Goal: Task Accomplishment & Management: Use online tool/utility

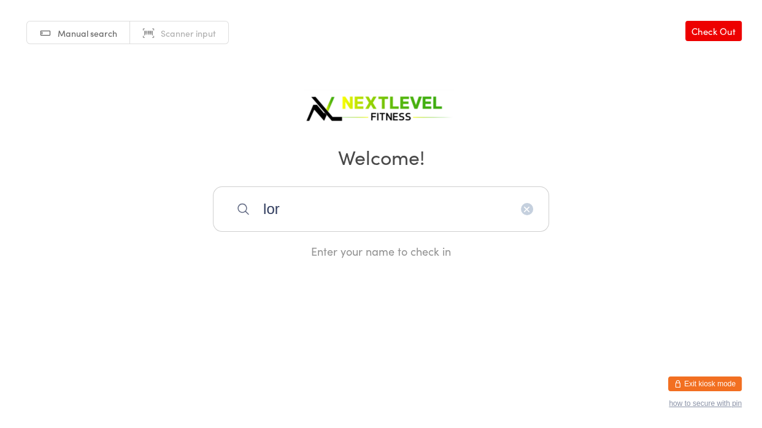
type input "lorr"
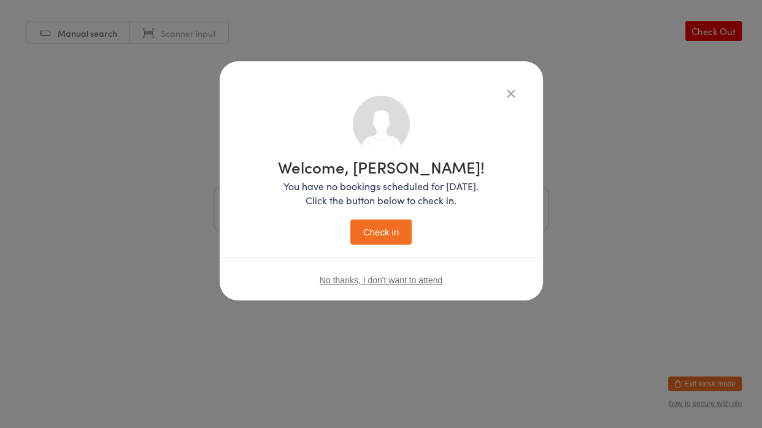
click at [350, 220] on button "Check in" at bounding box center [380, 232] width 61 height 25
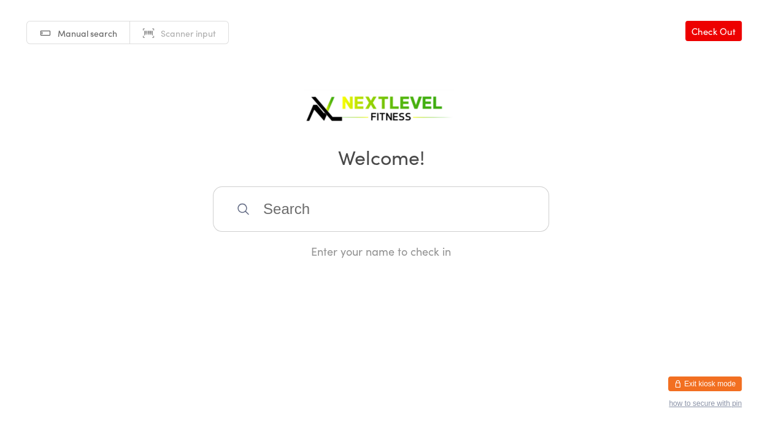
click at [293, 207] on input "search" at bounding box center [381, 209] width 336 height 45
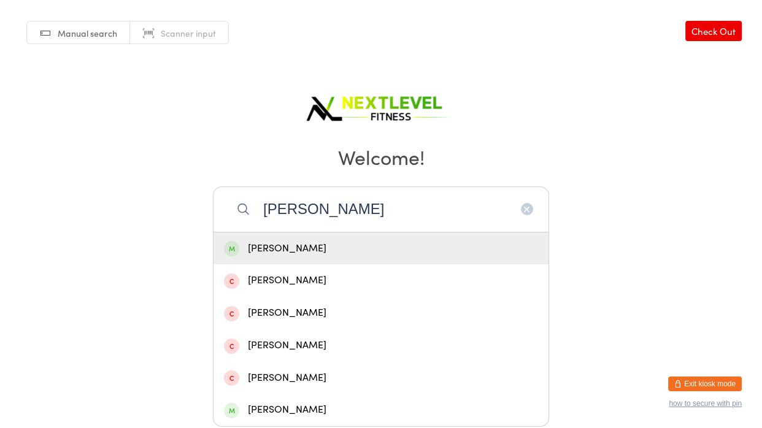
type input "[PERSON_NAME]"
click at [276, 251] on div "[PERSON_NAME]" at bounding box center [381, 249] width 314 height 17
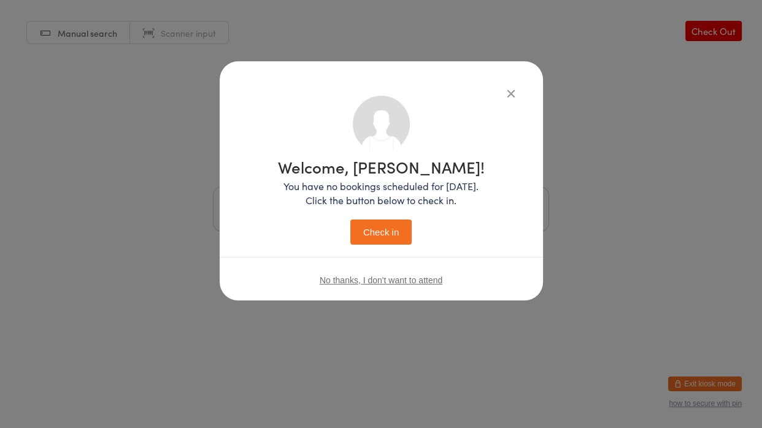
click at [380, 233] on button "Check in" at bounding box center [380, 232] width 61 height 25
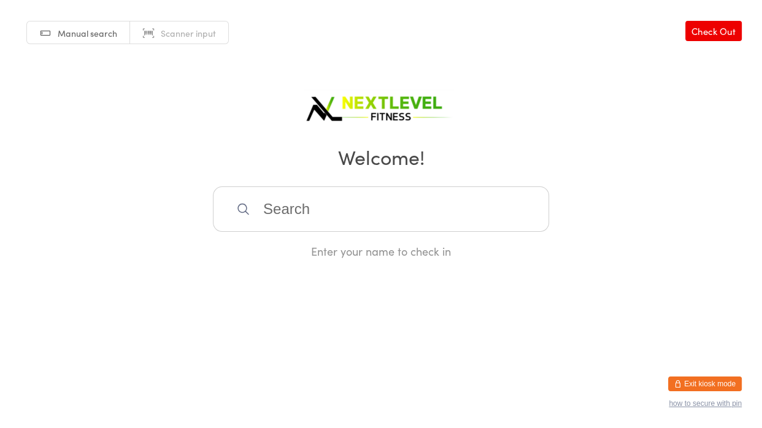
click at [409, 201] on input "search" at bounding box center [381, 209] width 336 height 45
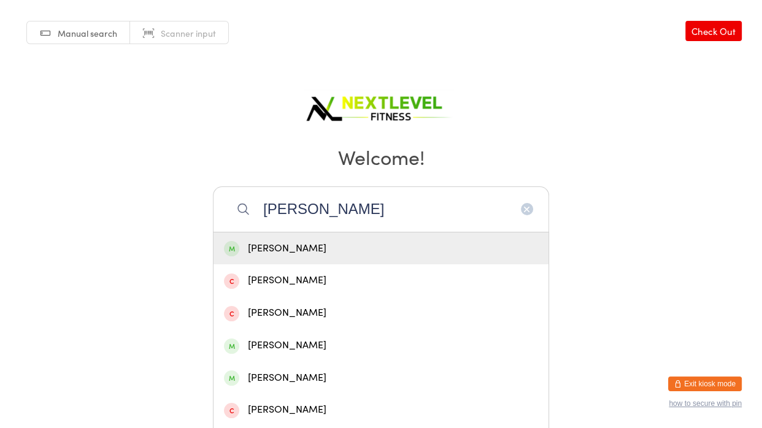
type input "[PERSON_NAME]"
click at [367, 244] on div "[PERSON_NAME]" at bounding box center [381, 249] width 314 height 17
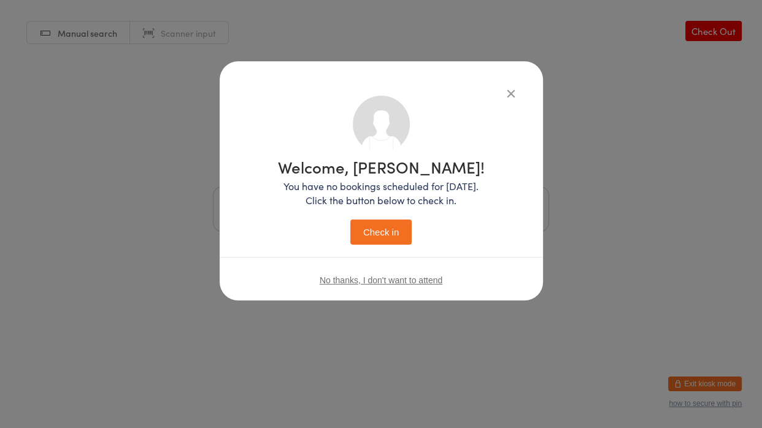
click at [367, 244] on button "Check in" at bounding box center [380, 232] width 61 height 25
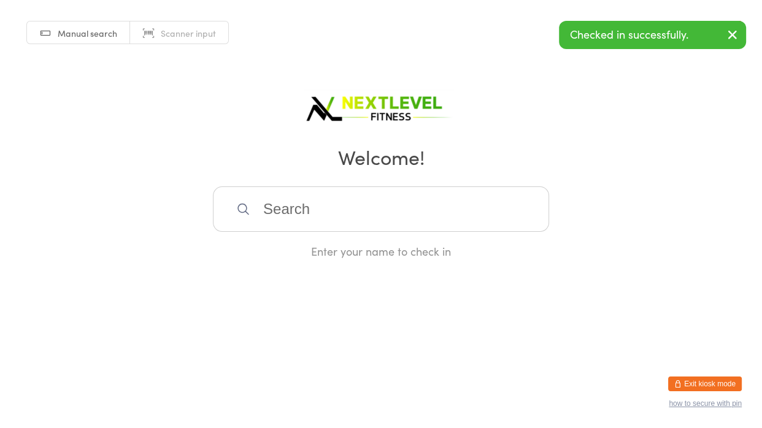
click at [384, 221] on input "search" at bounding box center [381, 209] width 336 height 45
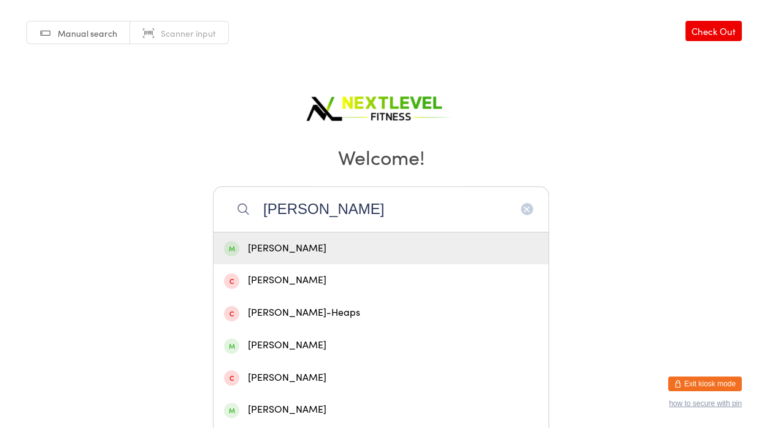
type input "[PERSON_NAME]"
click at [369, 244] on div "[PERSON_NAME]" at bounding box center [381, 249] width 314 height 17
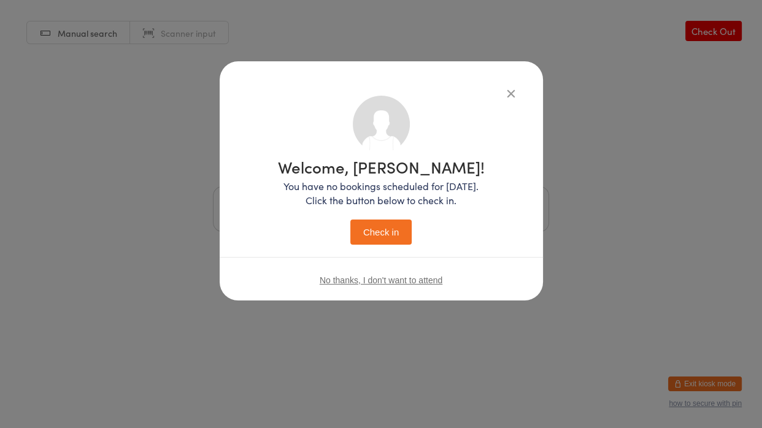
click at [350, 220] on button "Check in" at bounding box center [380, 232] width 61 height 25
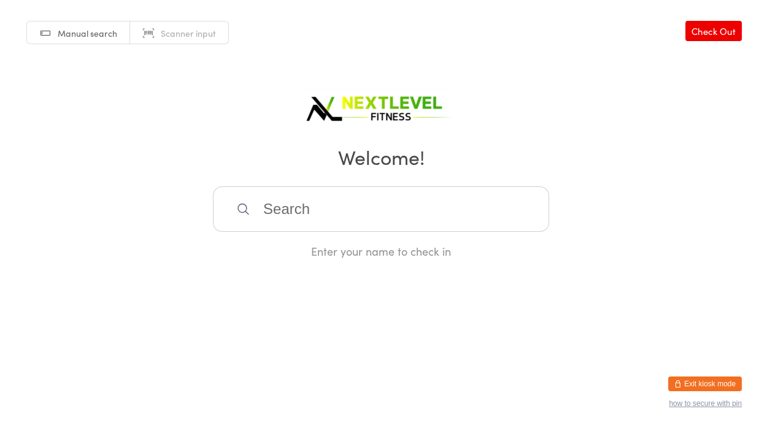
click at [311, 195] on input "search" at bounding box center [381, 209] width 336 height 45
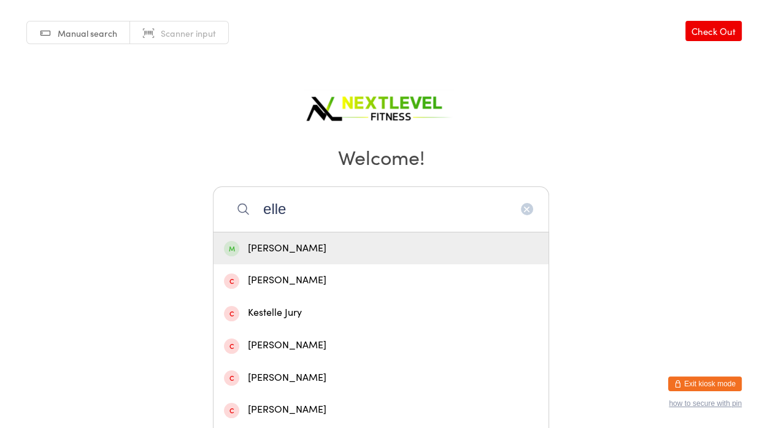
type input "elle"
click at [297, 260] on div "[PERSON_NAME]" at bounding box center [381, 249] width 335 height 33
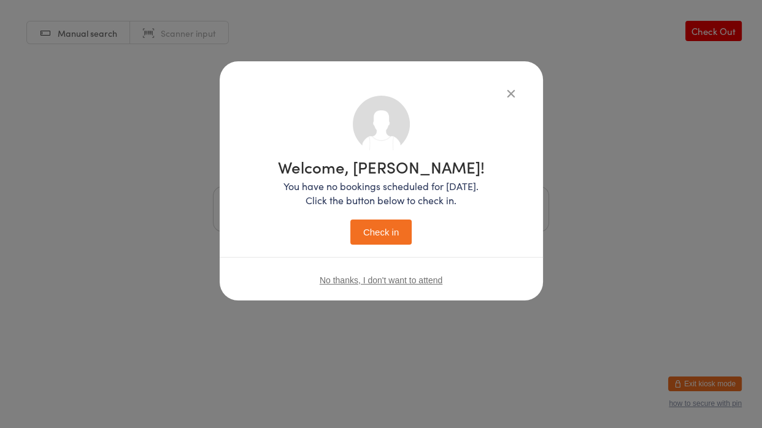
click at [385, 234] on button "Check in" at bounding box center [380, 232] width 61 height 25
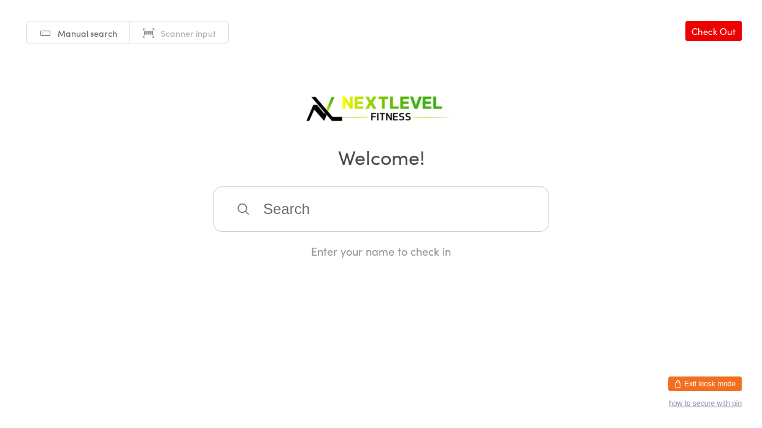
click at [245, 212] on icon at bounding box center [242, 208] width 11 height 11
click at [309, 209] on input "search" at bounding box center [381, 209] width 336 height 45
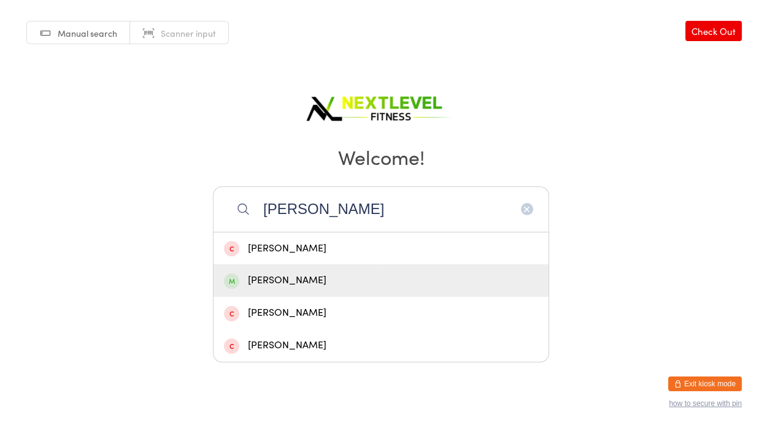
type input "[PERSON_NAME]"
click at [314, 288] on div "[PERSON_NAME]" at bounding box center [381, 280] width 314 height 17
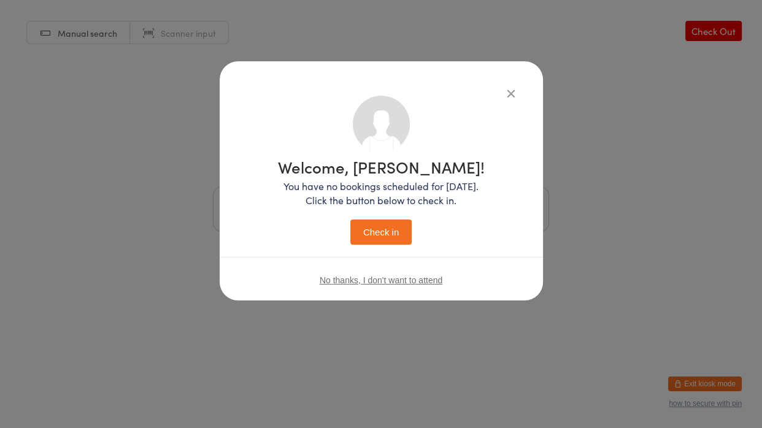
click at [350, 220] on button "Check in" at bounding box center [380, 232] width 61 height 25
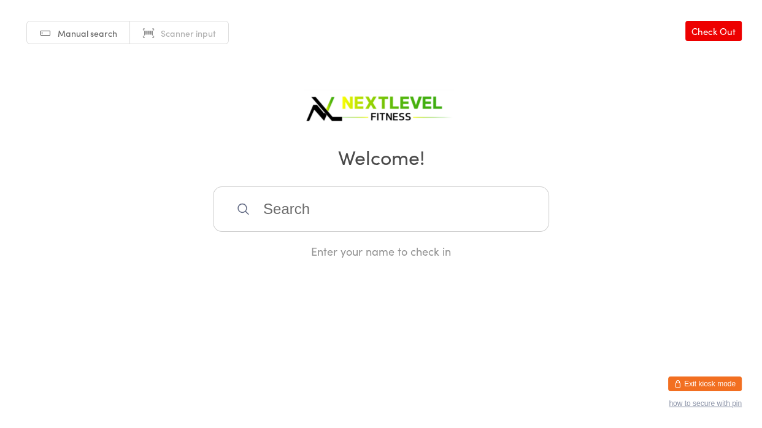
click at [265, 206] on input "search" at bounding box center [381, 209] width 336 height 45
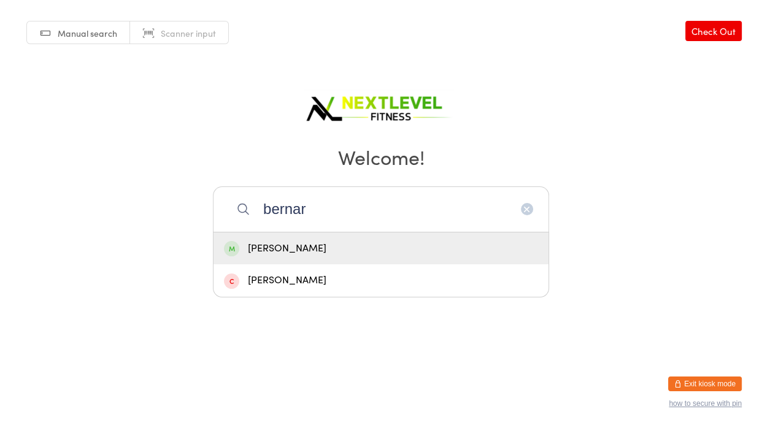
type input "bernar"
click at [276, 245] on div "[PERSON_NAME]" at bounding box center [381, 249] width 314 height 17
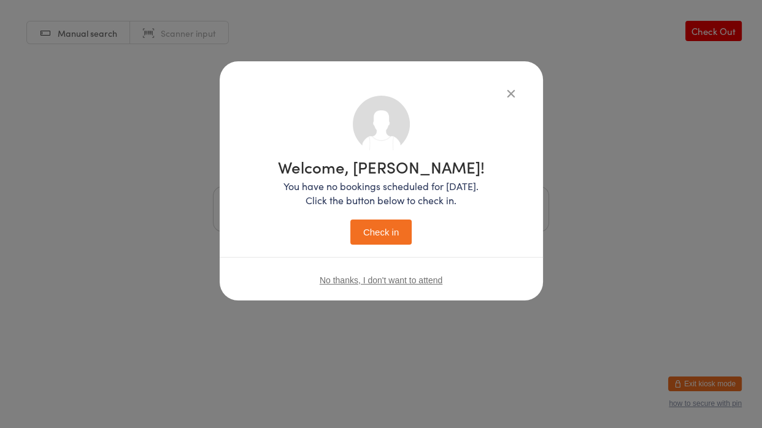
click at [379, 235] on button "Check in" at bounding box center [380, 232] width 61 height 25
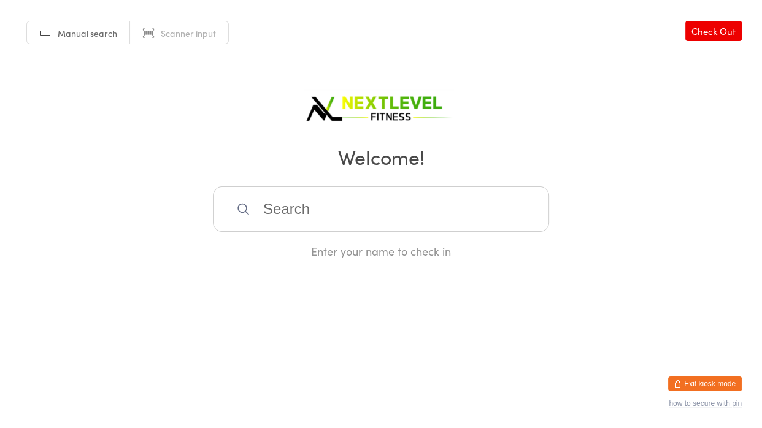
click at [360, 220] on input "search" at bounding box center [381, 209] width 336 height 45
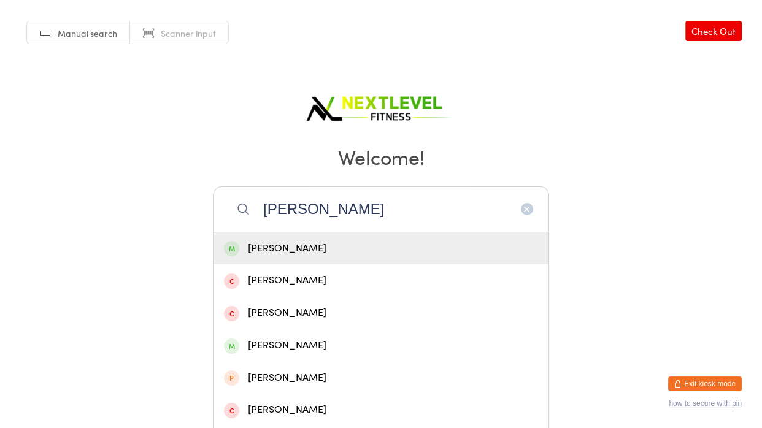
type input "[PERSON_NAME]"
click at [304, 241] on div "[PERSON_NAME]" at bounding box center [381, 249] width 314 height 17
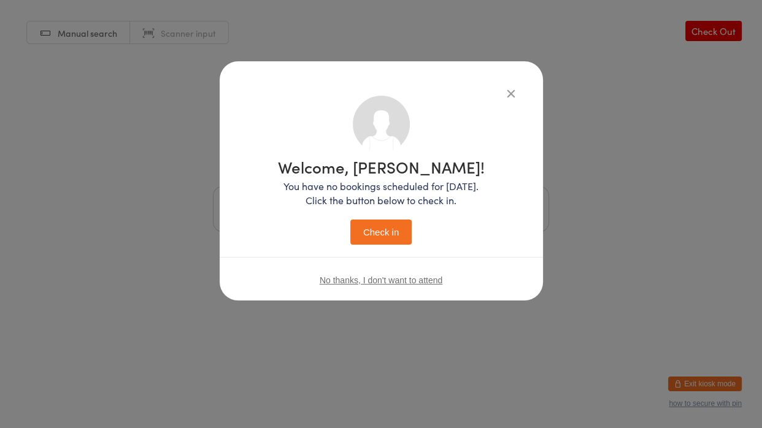
click at [364, 233] on button "Check in" at bounding box center [380, 232] width 61 height 25
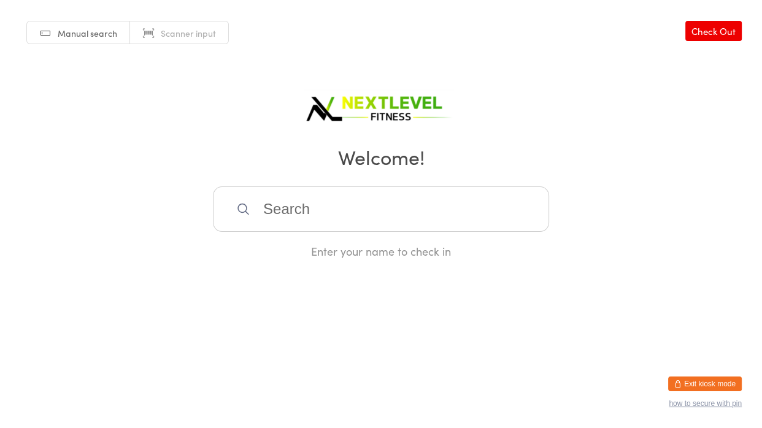
click at [295, 202] on input "search" at bounding box center [381, 209] width 336 height 45
type input "uok"
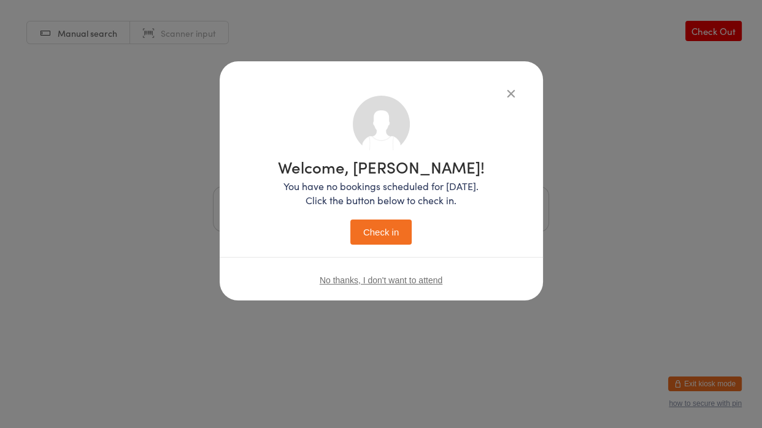
click at [350, 220] on button "Check in" at bounding box center [380, 232] width 61 height 25
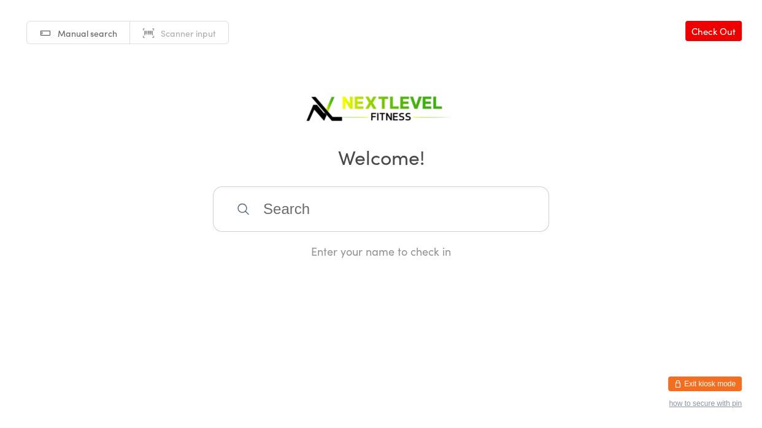
click at [306, 218] on input "search" at bounding box center [381, 209] width 336 height 45
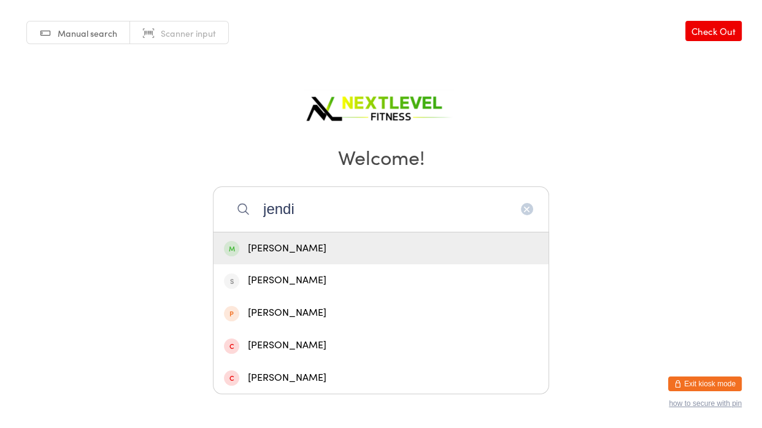
type input "jendi"
click at [309, 241] on div "[PERSON_NAME]" at bounding box center [381, 249] width 314 height 17
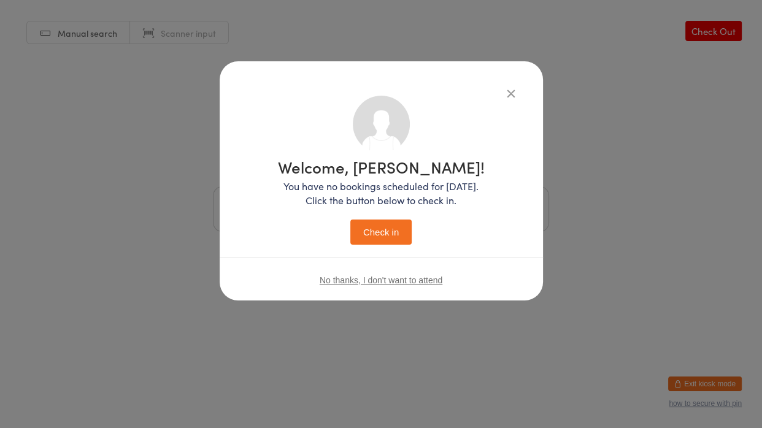
click at [355, 224] on button "Check in" at bounding box center [380, 232] width 61 height 25
